Goal: Task Accomplishment & Management: Use online tool/utility

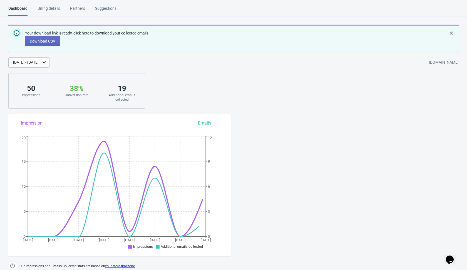
click at [267, 102] on div "Your download link is ready, click here to download your collected emails. Down…" at bounding box center [233, 67] width 467 height 84
click at [289, 95] on div "Your download link is ready, click here to download your collected emails. Down…" at bounding box center [233, 67] width 467 height 84
